Goal: Communication & Community: Answer question/provide support

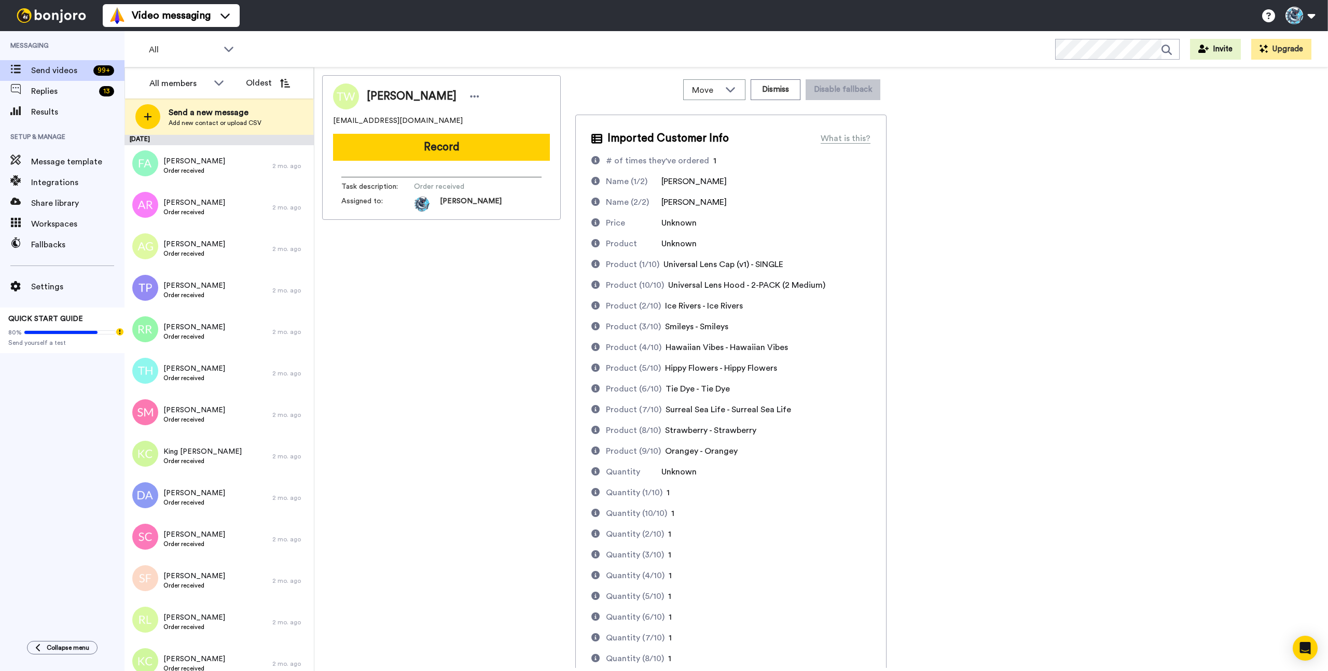
drag, startPoint x: 466, startPoint y: 283, endPoint x: 422, endPoint y: 260, distance: 49.4
click at [439, 269] on div "Thomas Wirth twirthless@gmail.com Record Task description : Order received Assi…" at bounding box center [441, 371] width 239 height 593
click at [47, 91] on span "Replies" at bounding box center [63, 91] width 64 height 12
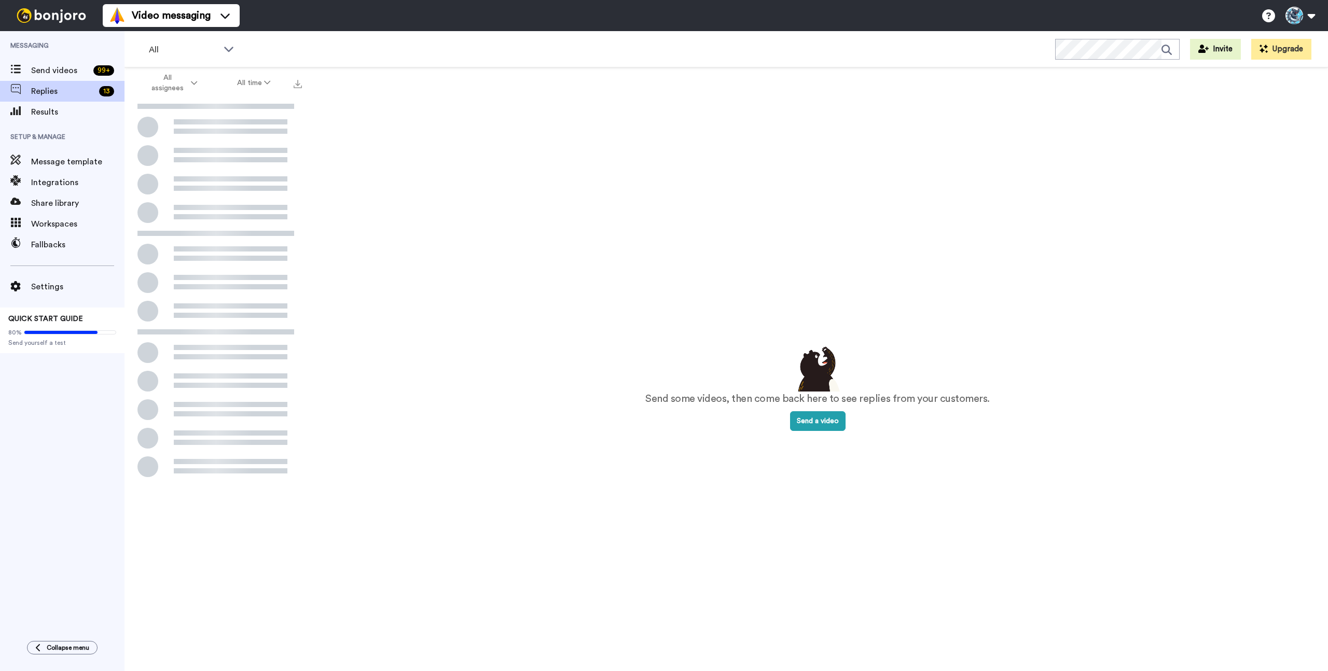
click at [48, 68] on span "Send videos" at bounding box center [60, 70] width 58 height 12
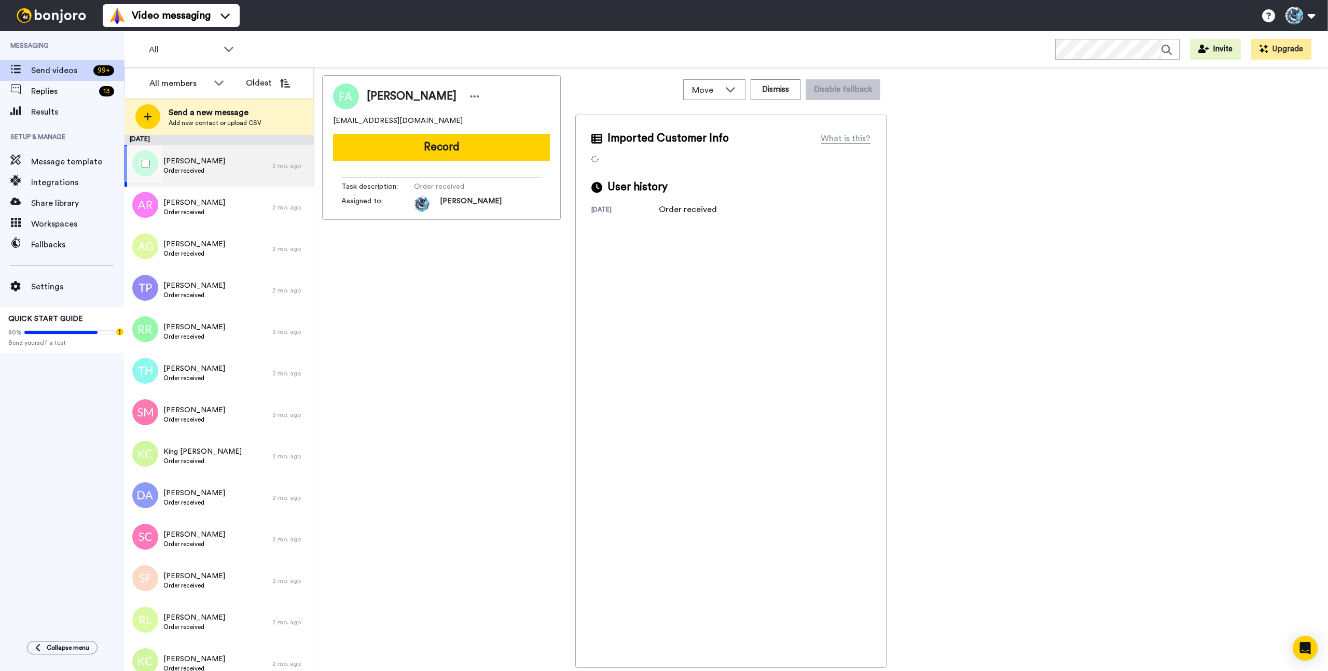
click at [242, 170] on div "Fazel Angolkar Order received" at bounding box center [199, 166] width 148 height 42
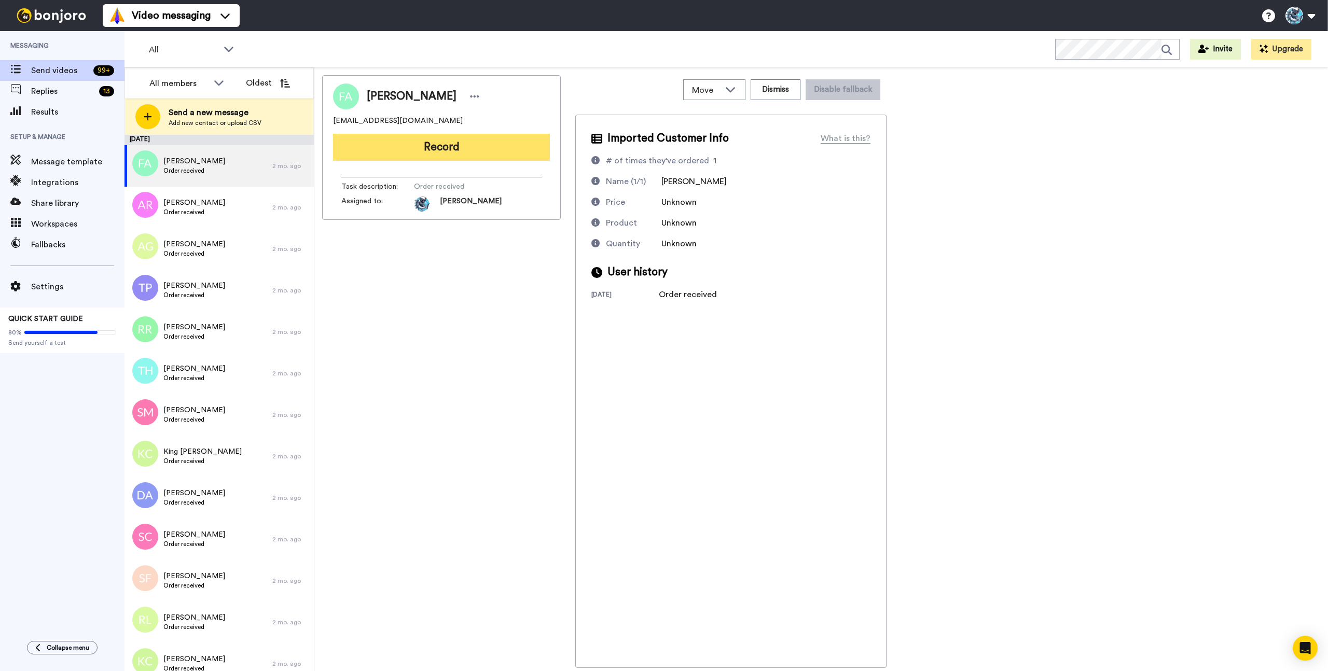
click at [444, 150] on button "Record" at bounding box center [441, 147] width 217 height 27
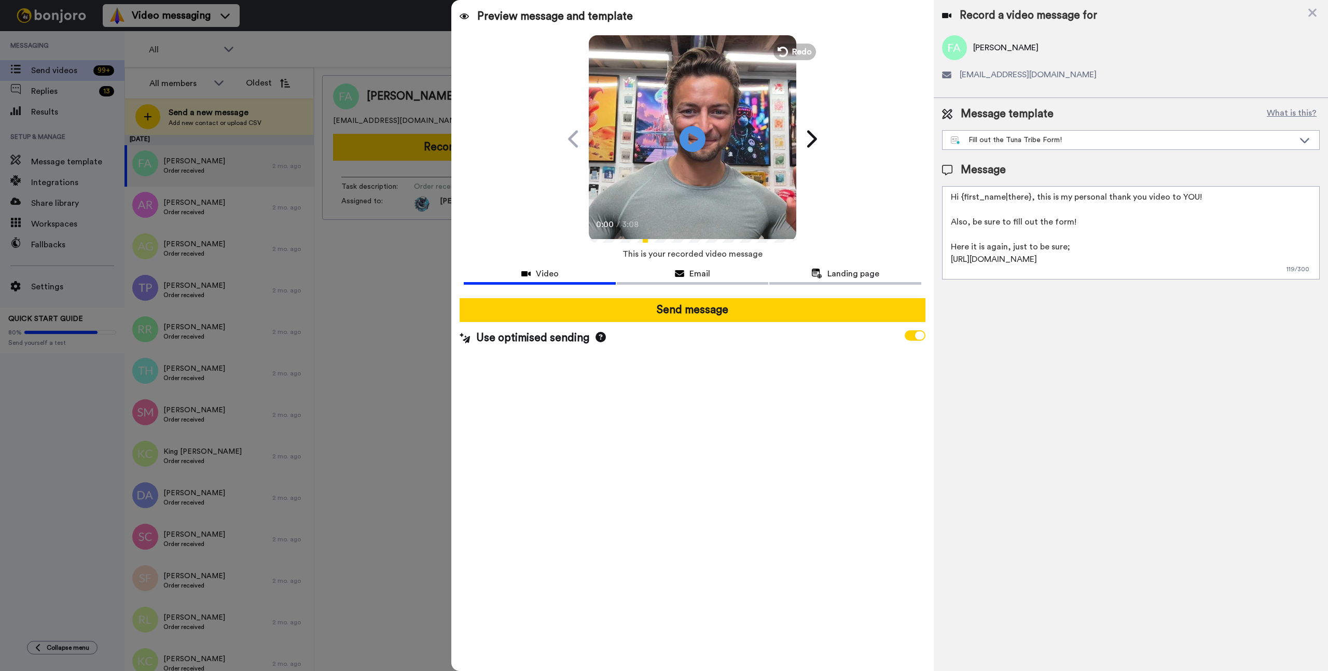
drag, startPoint x: 818, startPoint y: 393, endPoint x: 763, endPoint y: 339, distance: 77.8
click at [816, 392] on div "Preview message and template Play/Pause 0:00 / 3:08 A special video message for…" at bounding box center [692, 335] width 482 height 671
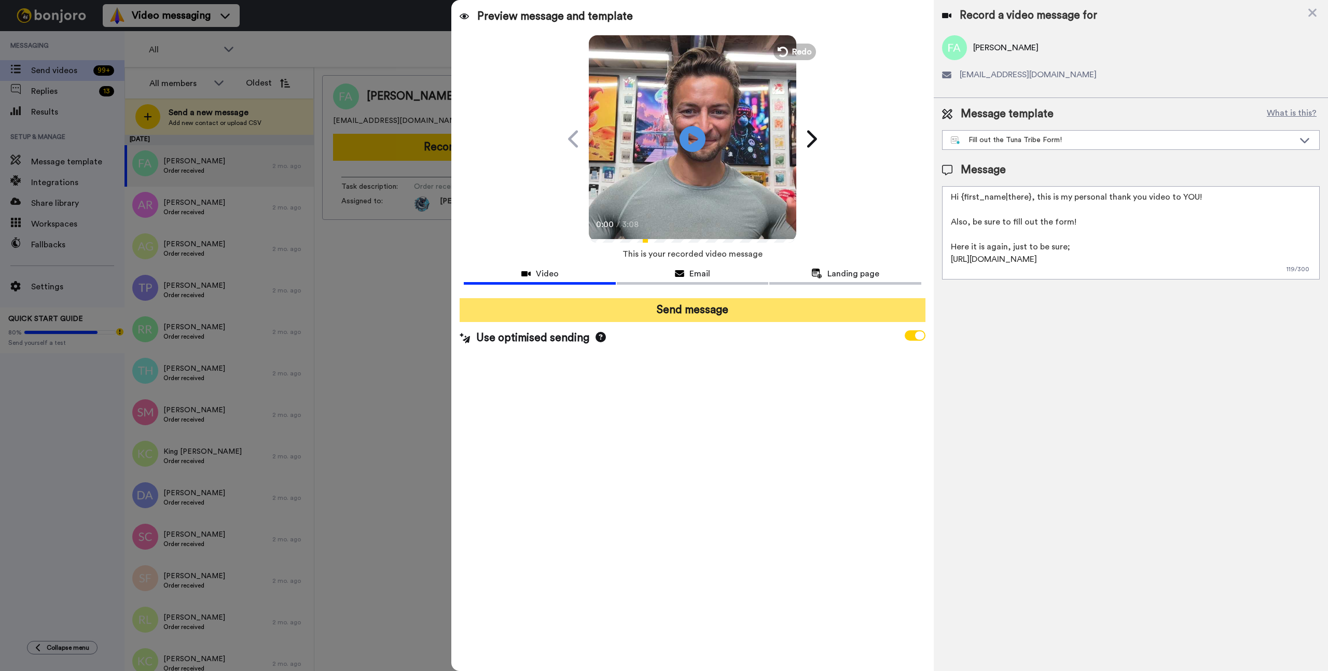
click at [727, 316] on button "Send message" at bounding box center [692, 310] width 465 height 24
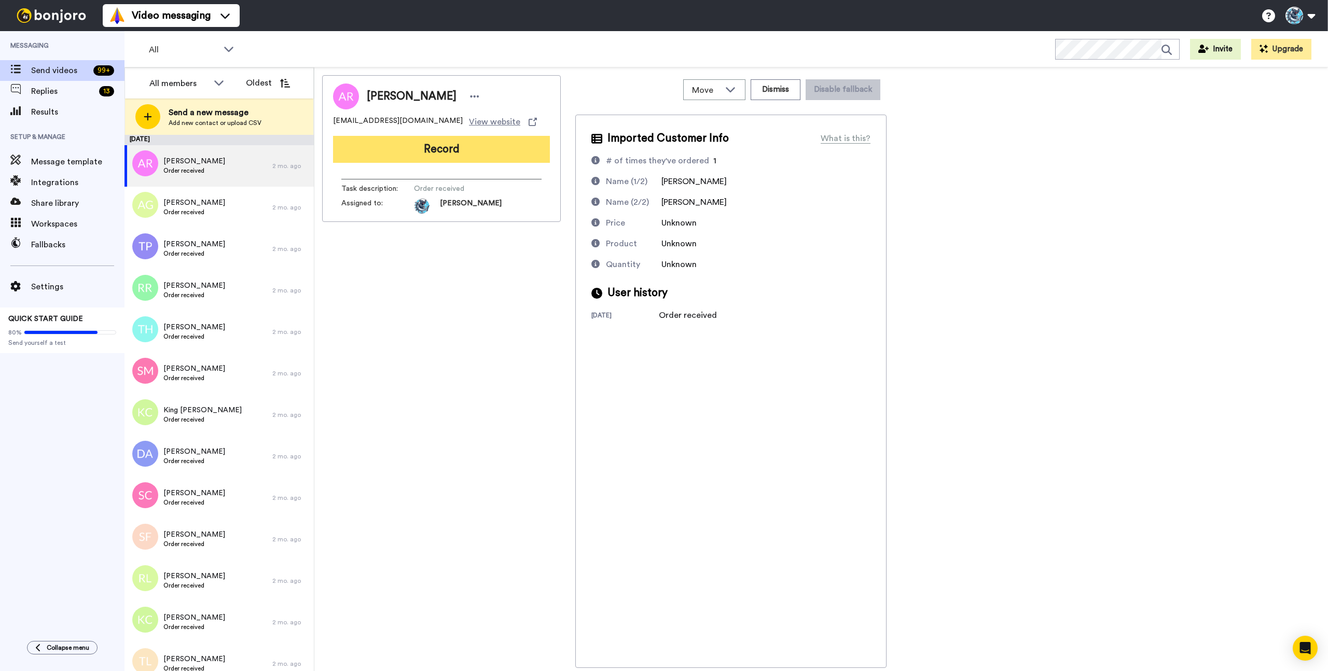
click at [466, 150] on button "Record" at bounding box center [441, 149] width 217 height 27
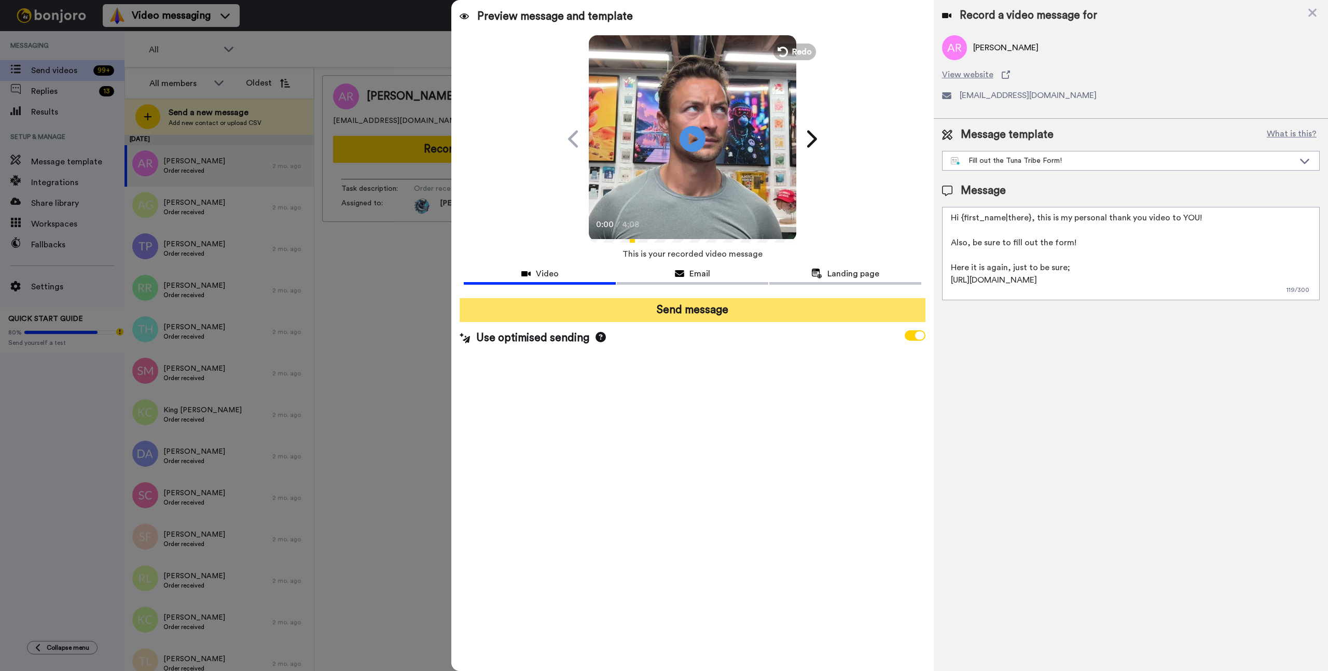
click at [700, 310] on button "Send message" at bounding box center [692, 310] width 465 height 24
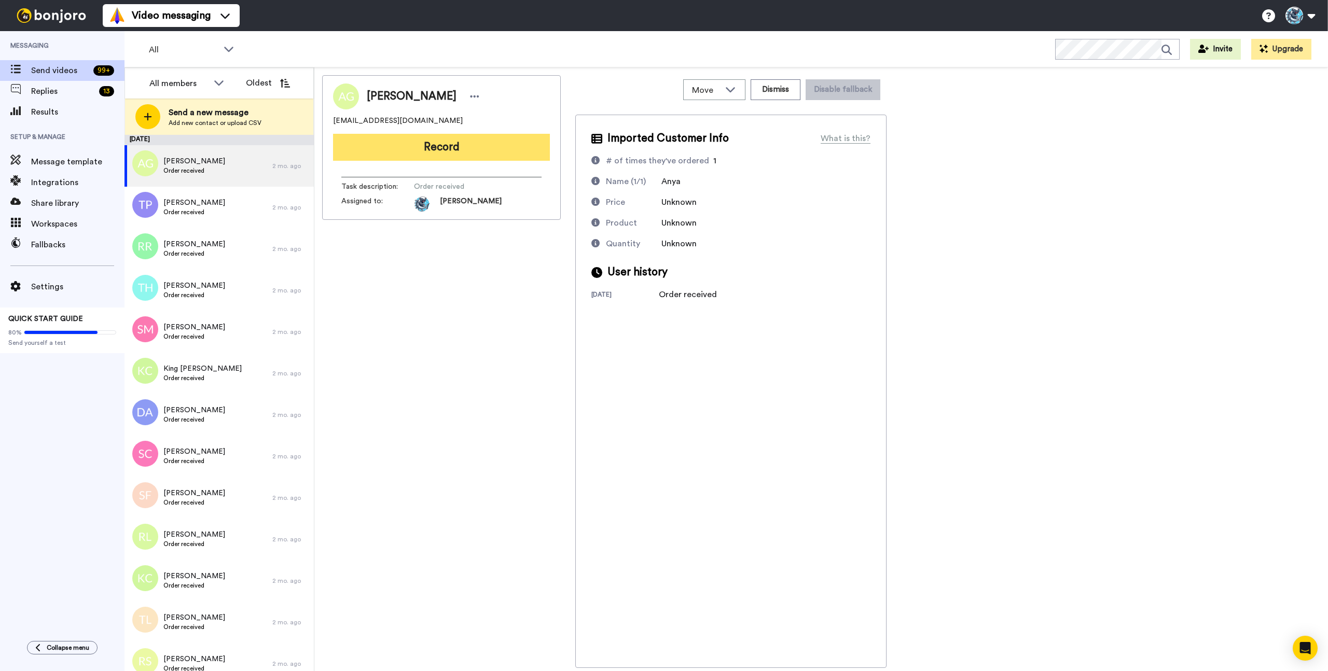
click at [465, 150] on button "Record" at bounding box center [441, 147] width 217 height 27
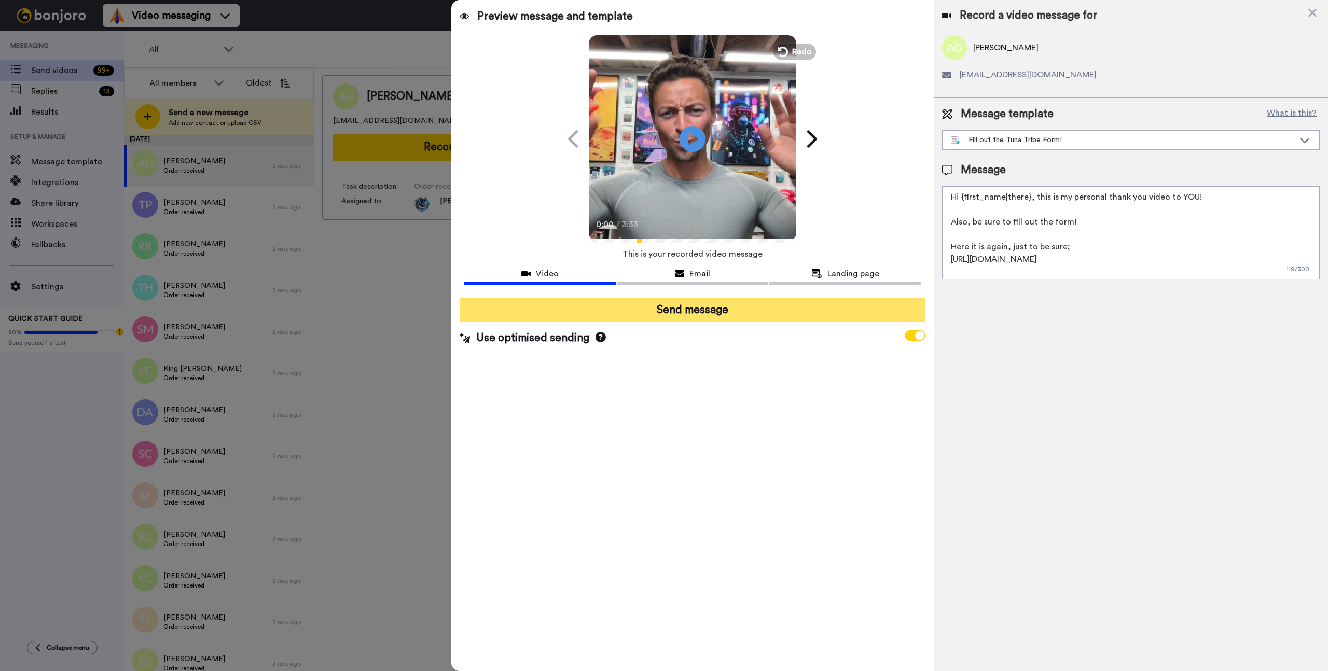
click at [690, 308] on button "Send message" at bounding box center [692, 310] width 465 height 24
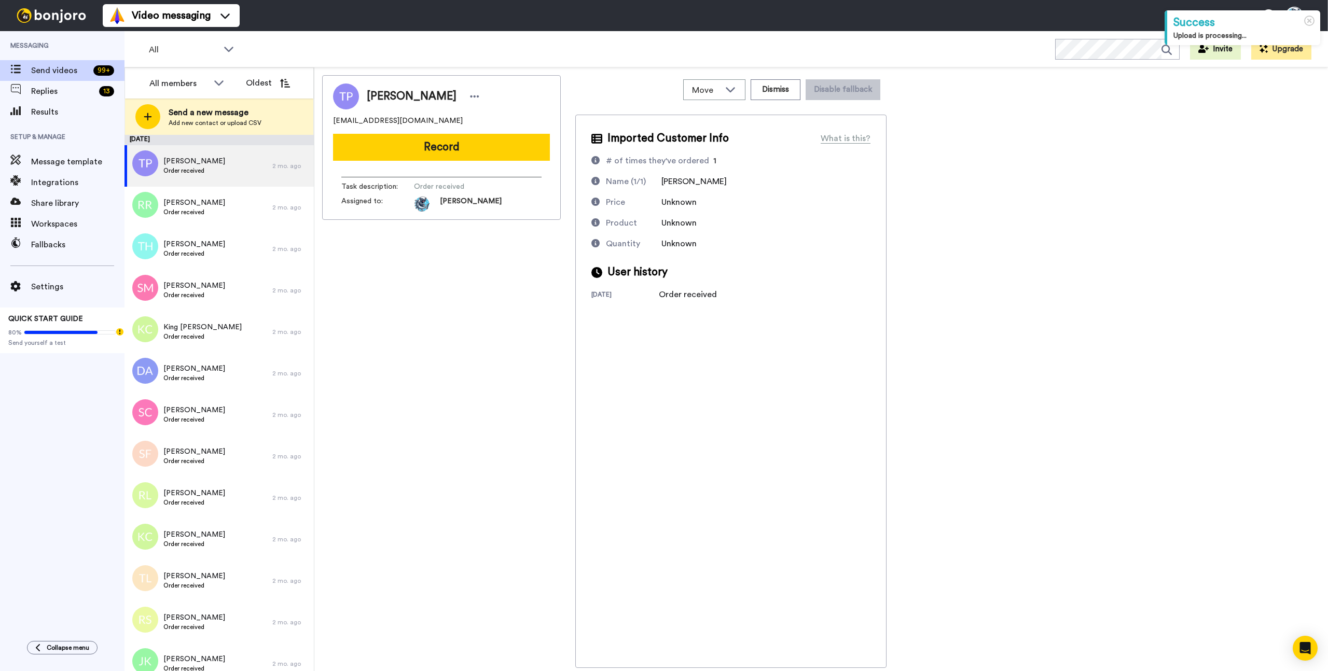
click at [406, 308] on div "[PERSON_NAME] [EMAIL_ADDRESS][DOMAIN_NAME] Record Task description : Order rece…" at bounding box center [441, 371] width 239 height 593
click at [408, 307] on div "[PERSON_NAME] [EMAIL_ADDRESS][DOMAIN_NAME] Record Task description : Order rece…" at bounding box center [441, 371] width 239 height 593
click at [410, 320] on div "Tracy Popey pippimd@hotmail.com Record Task description : Order received Assign…" at bounding box center [441, 371] width 239 height 593
click at [423, 320] on div "Tracy Popey pippimd@hotmail.com Record Task description : Order received Assign…" at bounding box center [441, 371] width 239 height 593
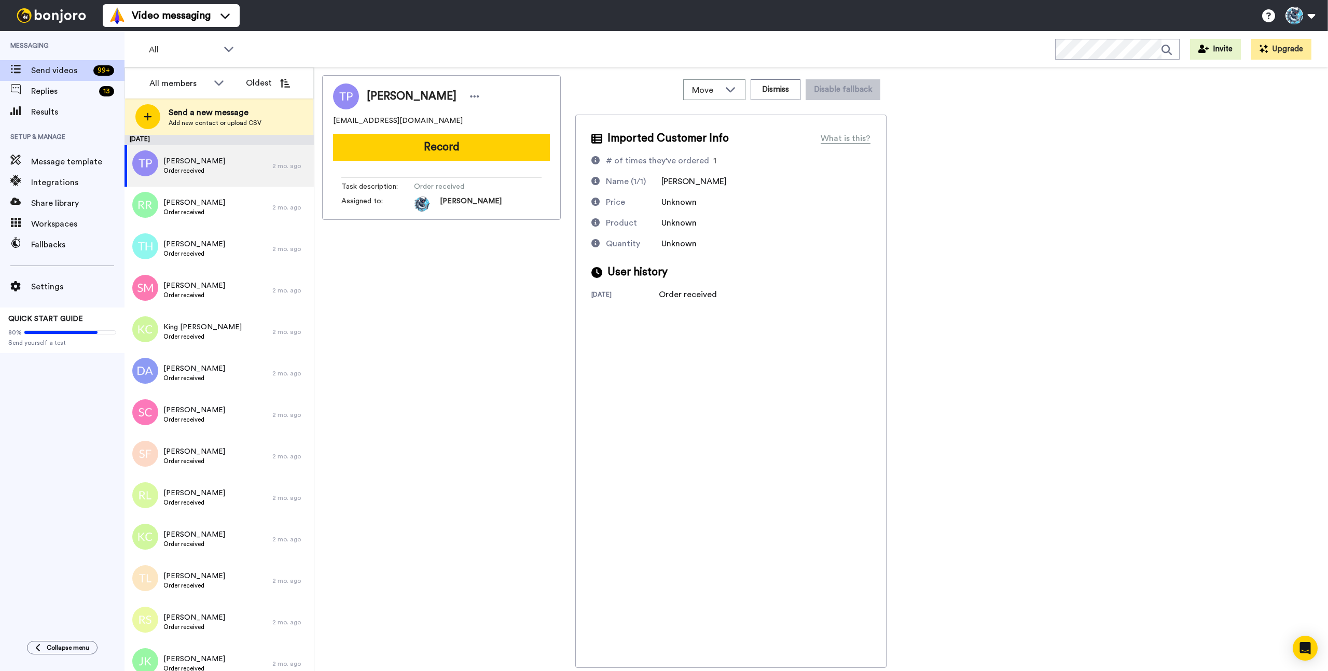
drag, startPoint x: 477, startPoint y: 153, endPoint x: 485, endPoint y: 170, distance: 18.8
click at [477, 153] on button "Record" at bounding box center [441, 147] width 217 height 27
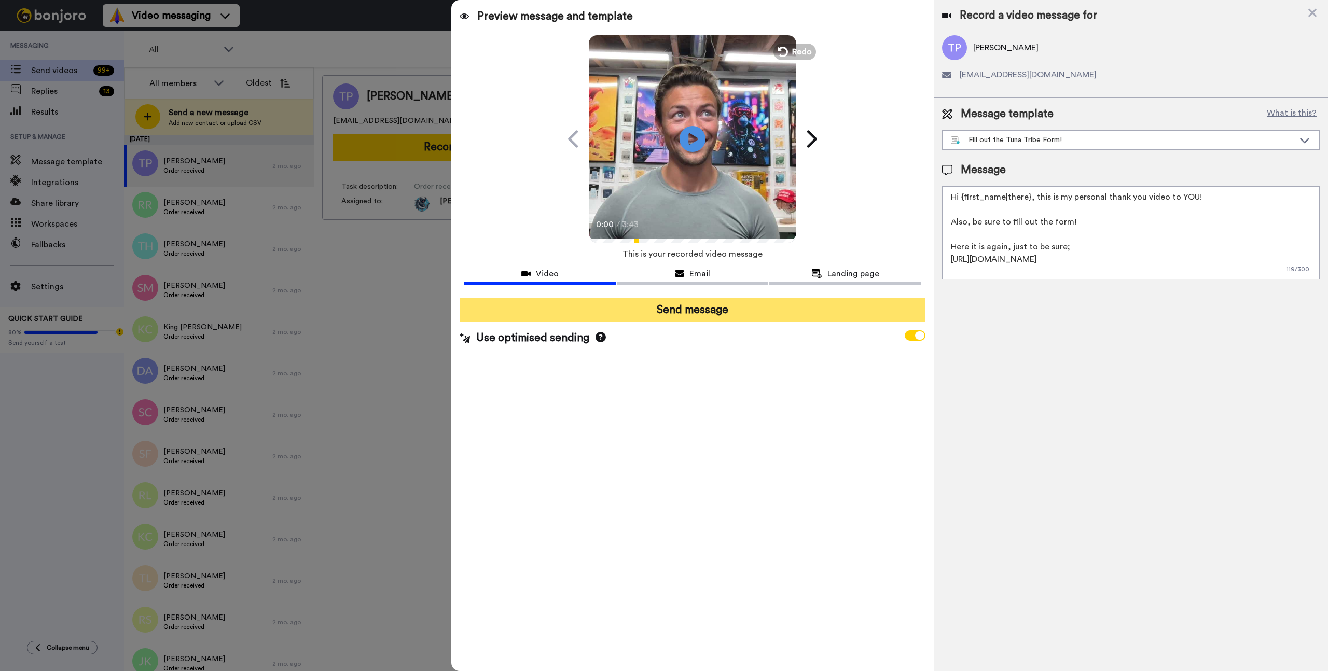
click at [689, 308] on button "Send message" at bounding box center [692, 310] width 465 height 24
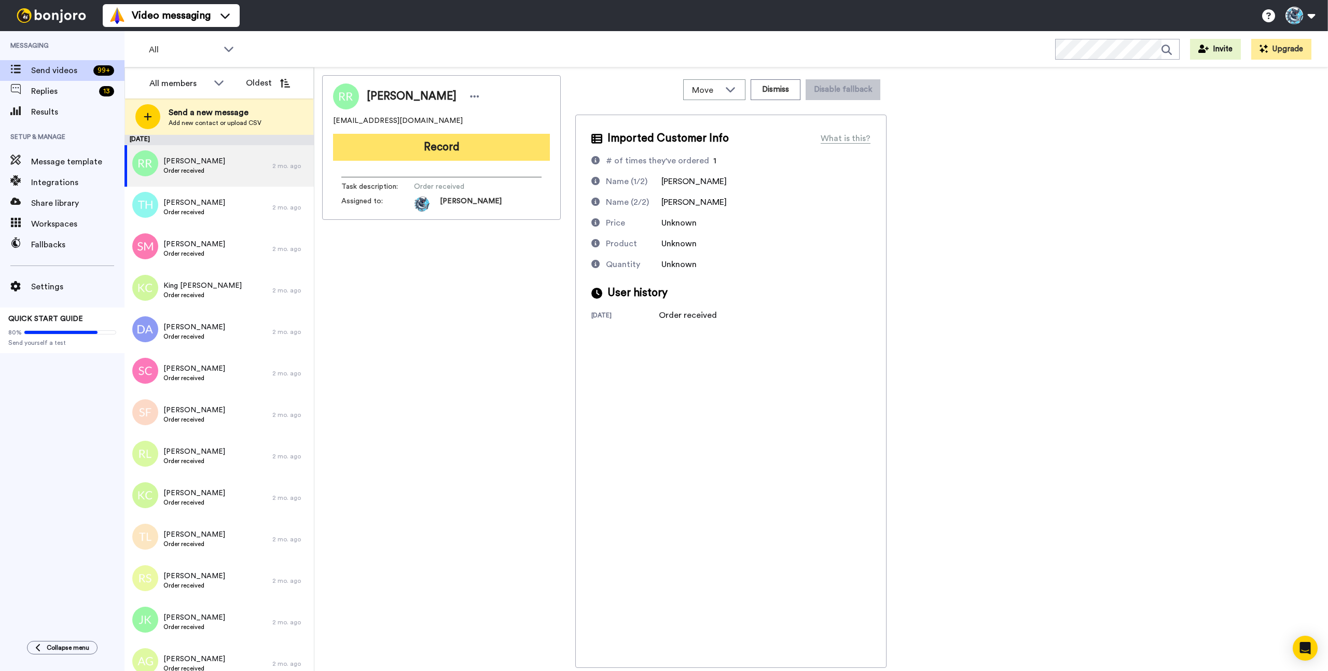
click at [448, 148] on button "Record" at bounding box center [441, 147] width 217 height 27
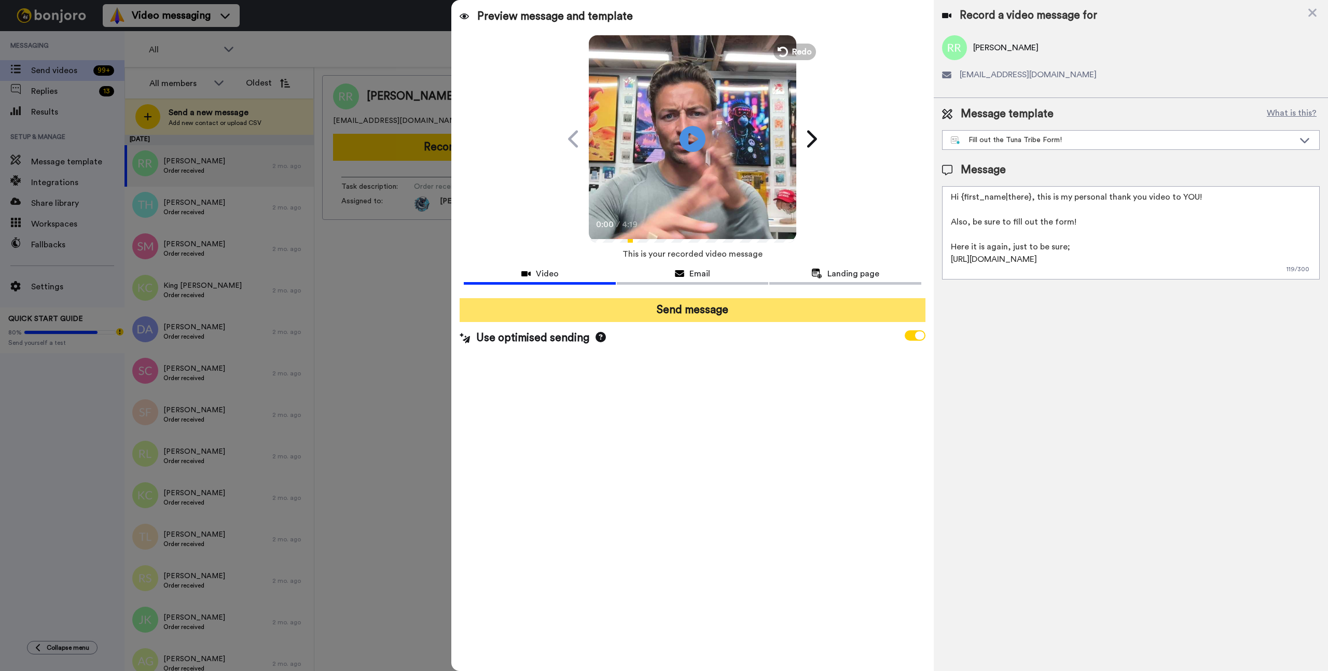
click at [707, 314] on button "Send message" at bounding box center [692, 310] width 465 height 24
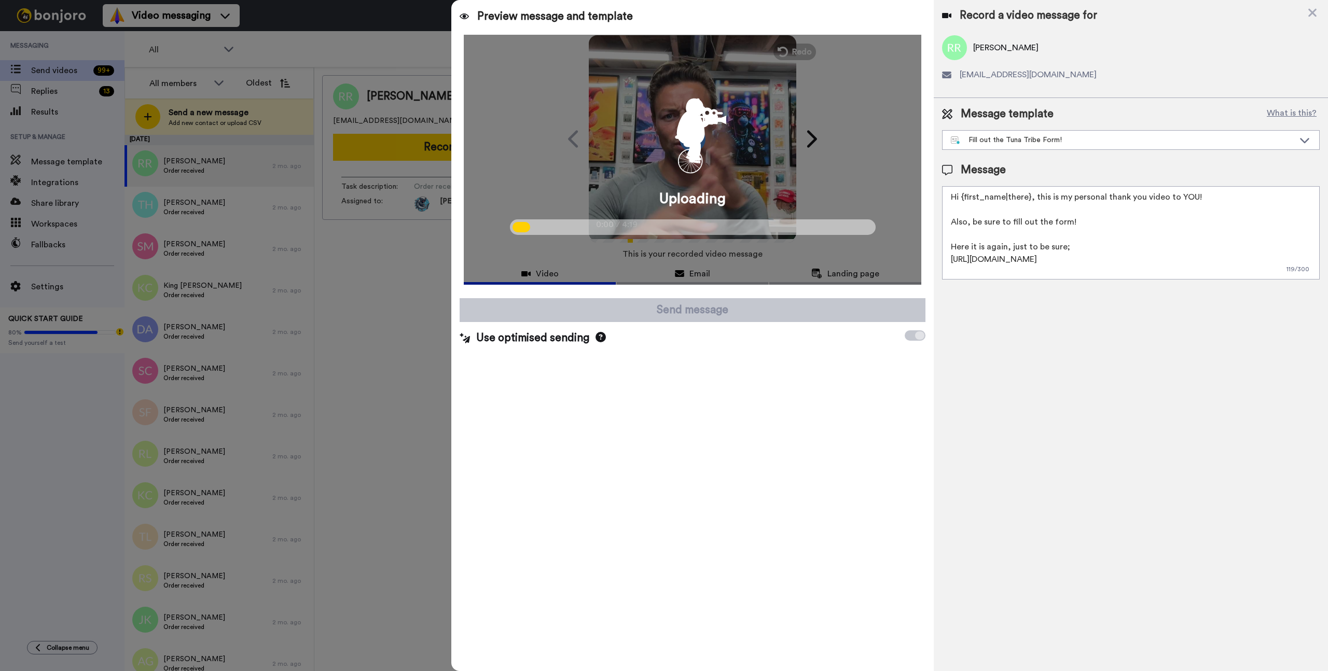
drag, startPoint x: 407, startPoint y: 267, endPoint x: 409, endPoint y: 204, distance: 62.8
click at [407, 267] on div at bounding box center [664, 335] width 1328 height 671
